Goal: Complete application form

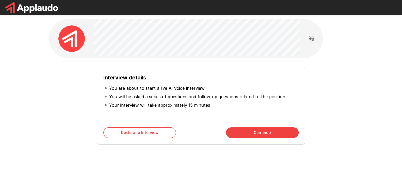
click at [258, 133] on button "Continue" at bounding box center [262, 132] width 73 height 11
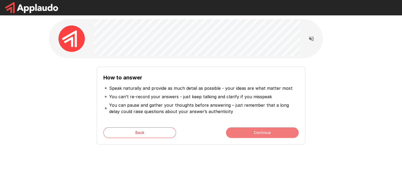
click at [261, 132] on button "Continue" at bounding box center [262, 132] width 73 height 11
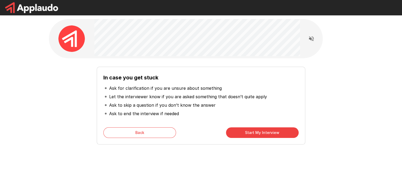
click at [258, 131] on button "Start My Interview" at bounding box center [262, 132] width 73 height 11
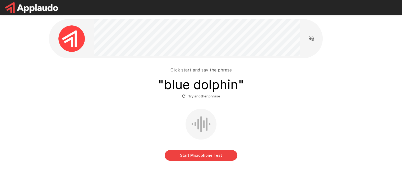
click at [199, 156] on button "Start Microphone Test" at bounding box center [201, 155] width 73 height 11
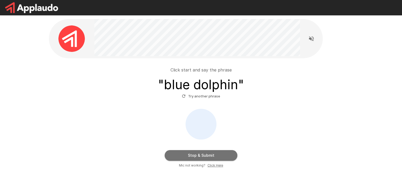
click at [199, 156] on button "Stop & Submit" at bounding box center [201, 155] width 73 height 11
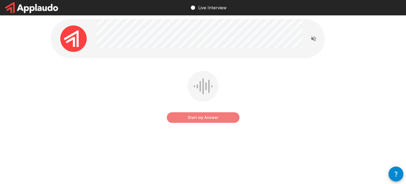
click at [201, 119] on button "Start my Answer" at bounding box center [203, 117] width 73 height 11
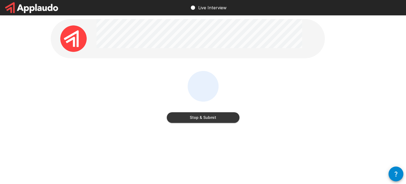
click at [201, 119] on button "Stop & Submit" at bounding box center [203, 117] width 73 height 11
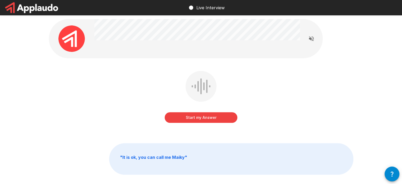
click at [203, 119] on button "Start my Answer" at bounding box center [201, 117] width 73 height 11
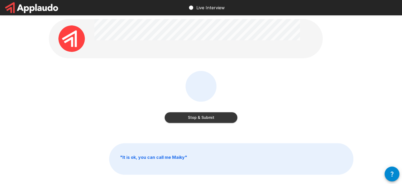
click at [204, 121] on button "Stop & Submit" at bounding box center [201, 117] width 73 height 11
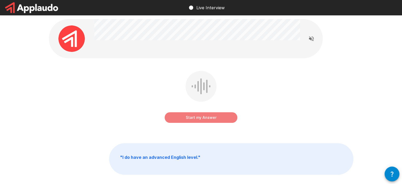
click at [198, 118] on button "Start my Answer" at bounding box center [201, 117] width 73 height 11
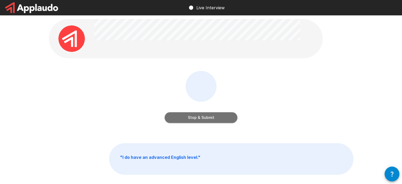
click at [199, 115] on button "Stop & Submit" at bounding box center [201, 117] width 73 height 11
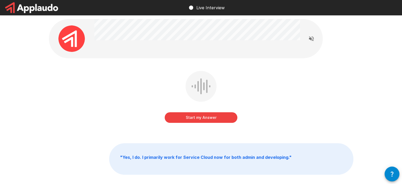
click at [203, 118] on button "Start my Answer" at bounding box center [201, 117] width 73 height 11
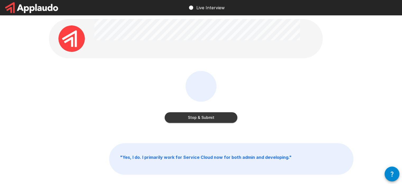
click at [203, 118] on button "Stop & Submit" at bounding box center [201, 117] width 73 height 11
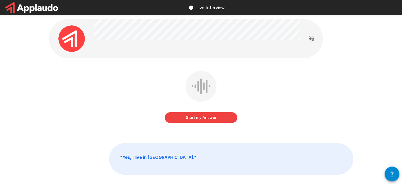
click at [203, 119] on button "Start my Answer" at bounding box center [201, 117] width 73 height 11
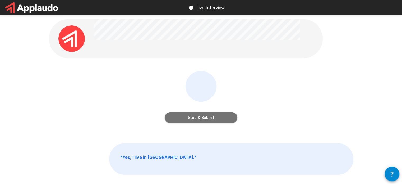
click at [203, 119] on button "Stop & Submit" at bounding box center [201, 117] width 73 height 11
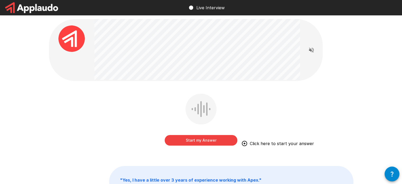
click at [201, 140] on button "Start my Answer" at bounding box center [201, 140] width 73 height 11
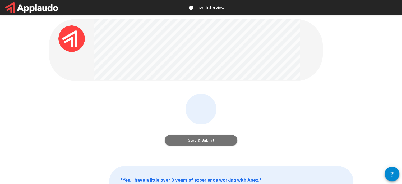
click at [200, 141] on button "Stop & Submit" at bounding box center [201, 140] width 73 height 11
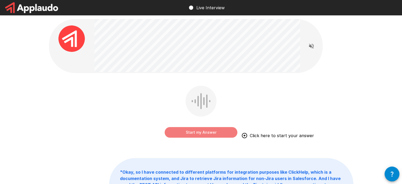
click at [194, 134] on button "Start my Answer" at bounding box center [201, 132] width 73 height 11
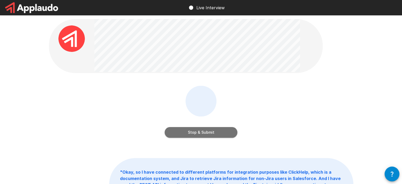
click at [204, 134] on button "Stop & Submit" at bounding box center [201, 132] width 73 height 11
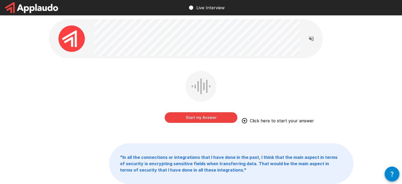
click at [200, 117] on button "Start my Answer" at bounding box center [201, 117] width 73 height 11
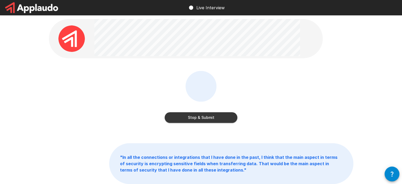
click at [205, 116] on button "Stop & Submit" at bounding box center [201, 117] width 73 height 11
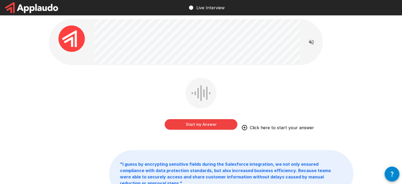
click at [210, 124] on button "Start my Answer" at bounding box center [201, 124] width 73 height 11
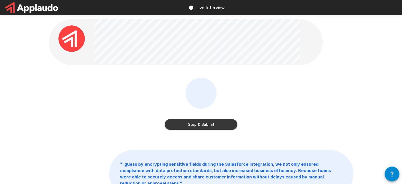
click at [211, 123] on button "Stop & Submit" at bounding box center [201, 124] width 73 height 11
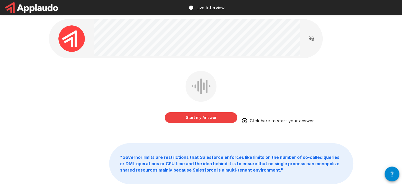
click at [164, 101] on div "Start my Answer Click here to start your answer" at bounding box center [201, 100] width 304 height 59
click at [188, 116] on button "Start my Answer" at bounding box center [201, 117] width 73 height 11
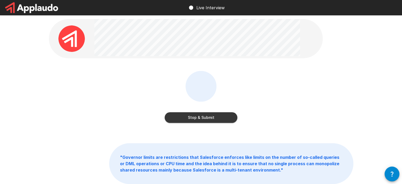
click at [204, 118] on button "Stop & Submit" at bounding box center [201, 117] width 73 height 11
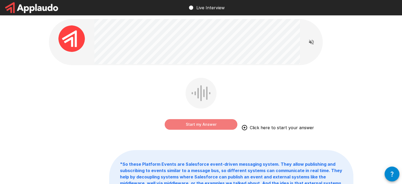
click at [199, 124] on button "Start my Answer" at bounding box center [201, 124] width 73 height 11
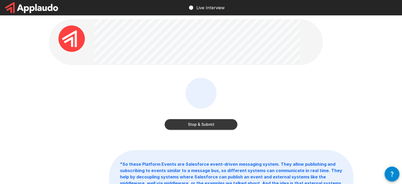
click at [216, 120] on button "Stop & Submit" at bounding box center [201, 124] width 73 height 11
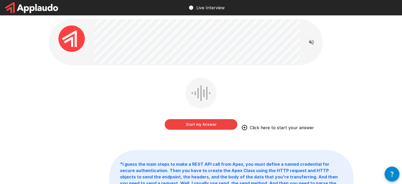
click at [193, 123] on button "Start my Answer" at bounding box center [201, 124] width 73 height 11
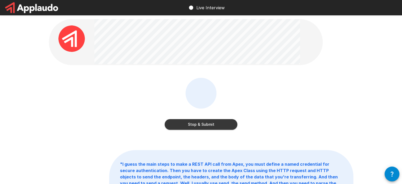
click at [206, 124] on button "Stop & Submit" at bounding box center [201, 124] width 73 height 11
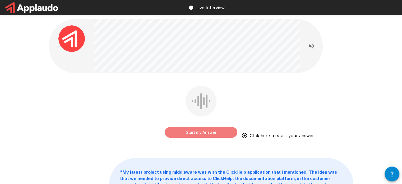
click at [203, 135] on button "Start my Answer" at bounding box center [201, 132] width 73 height 11
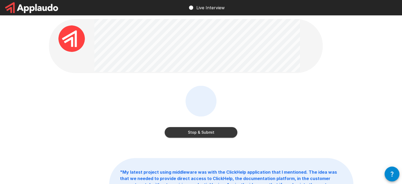
click at [203, 135] on button "Stop & Submit" at bounding box center [201, 132] width 73 height 11
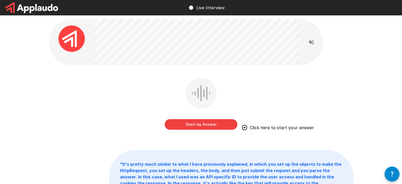
click at [218, 124] on button "Start my Answer" at bounding box center [201, 124] width 73 height 11
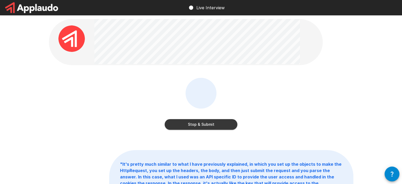
click at [200, 124] on button "Stop & Submit" at bounding box center [201, 124] width 73 height 11
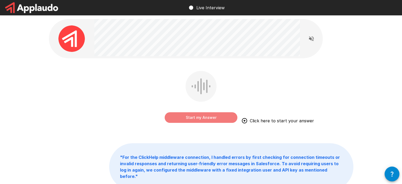
click at [202, 118] on button "Start my Answer" at bounding box center [201, 117] width 73 height 11
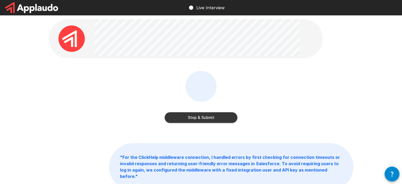
click at [202, 118] on button "Stop & Submit" at bounding box center [201, 117] width 73 height 11
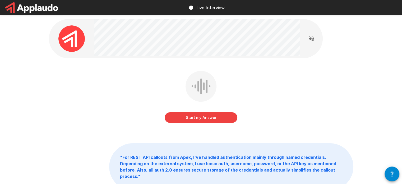
click at [199, 119] on button "Start my Answer" at bounding box center [201, 117] width 73 height 11
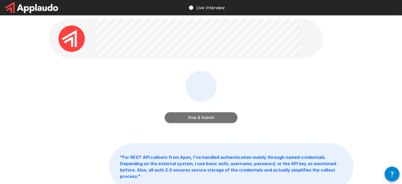
click at [200, 118] on button "Stop & Submit" at bounding box center [201, 117] width 73 height 11
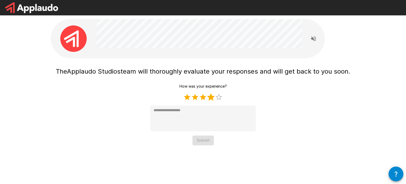
click at [211, 97] on label "4 Stars" at bounding box center [211, 97] width 8 height 8
type textarea "*"
click at [201, 140] on button "Submit" at bounding box center [202, 140] width 21 height 10
